Goal: Task Accomplishment & Management: Complete application form

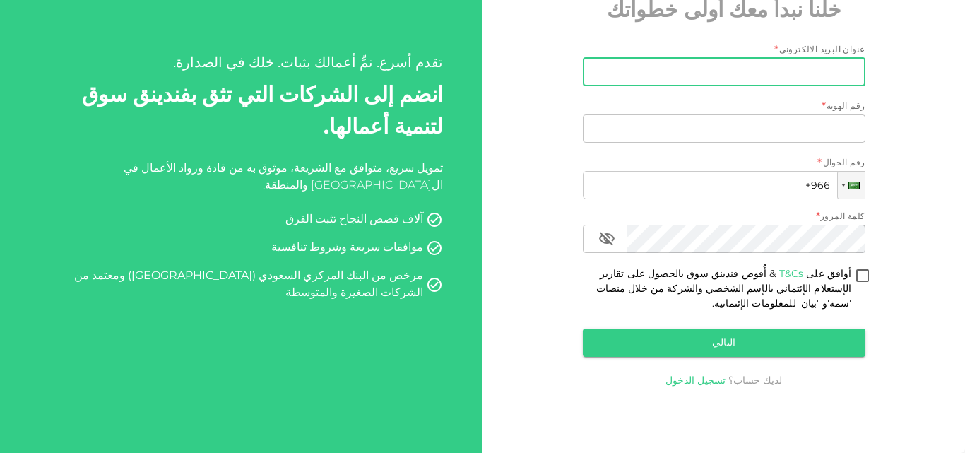
click at [706, 377] on link "تسجيل الدخول" at bounding box center [695, 381] width 60 height 10
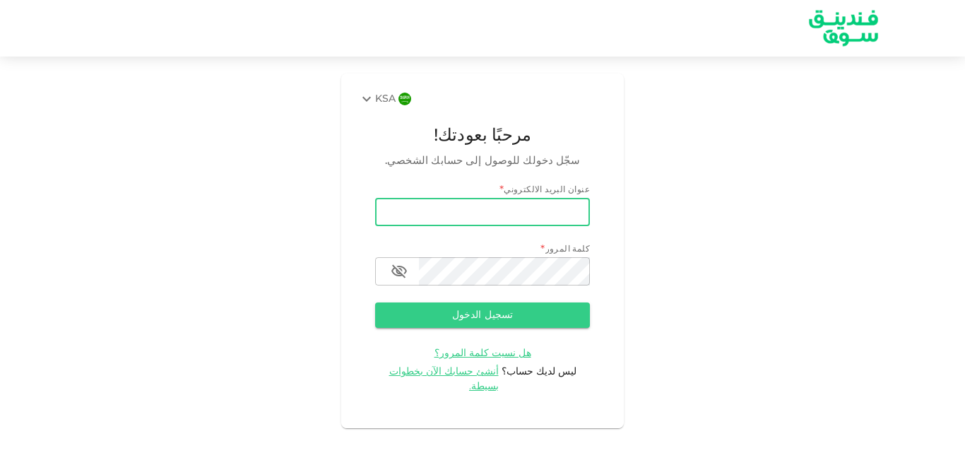
type input "[EMAIL_ADDRESS][DOMAIN_NAME]"
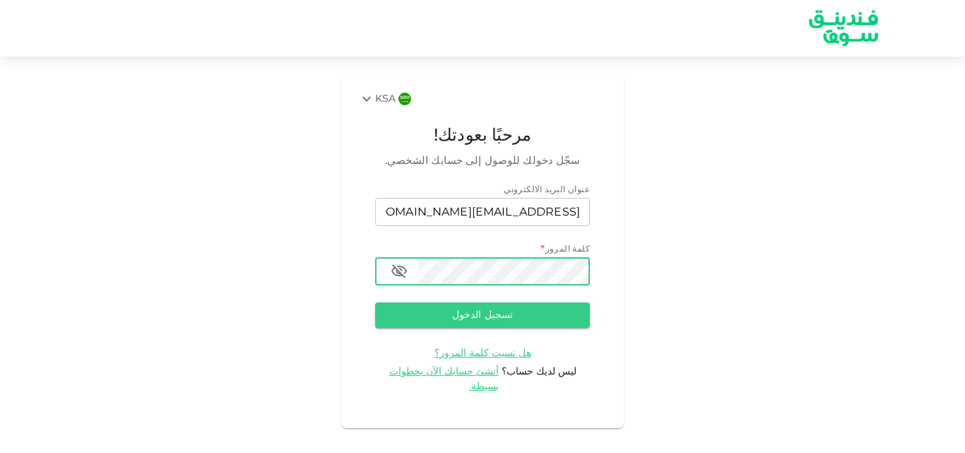
click at [403, 273] on icon "button" at bounding box center [399, 271] width 17 height 17
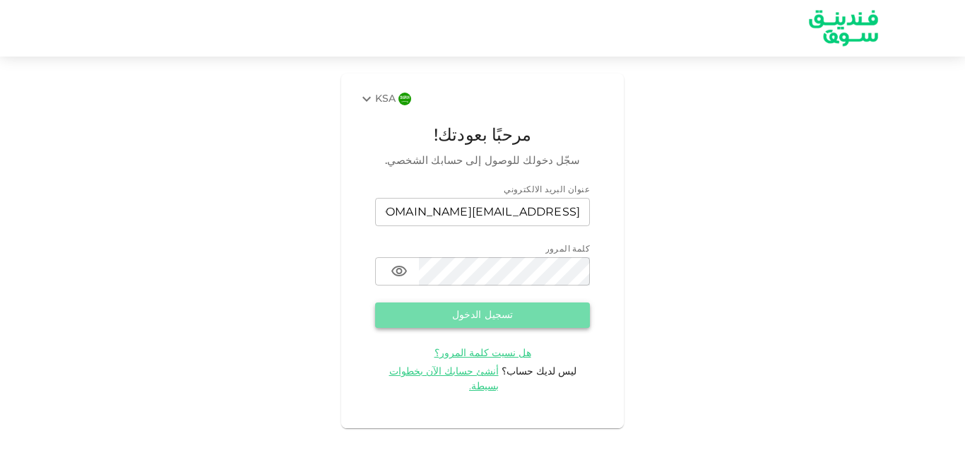
drag, startPoint x: 561, startPoint y: 309, endPoint x: 502, endPoint y: 318, distance: 59.9
click at [502, 318] on button "تسجيل الدخول" at bounding box center [482, 314] width 215 height 25
